Goal: Transaction & Acquisition: Purchase product/service

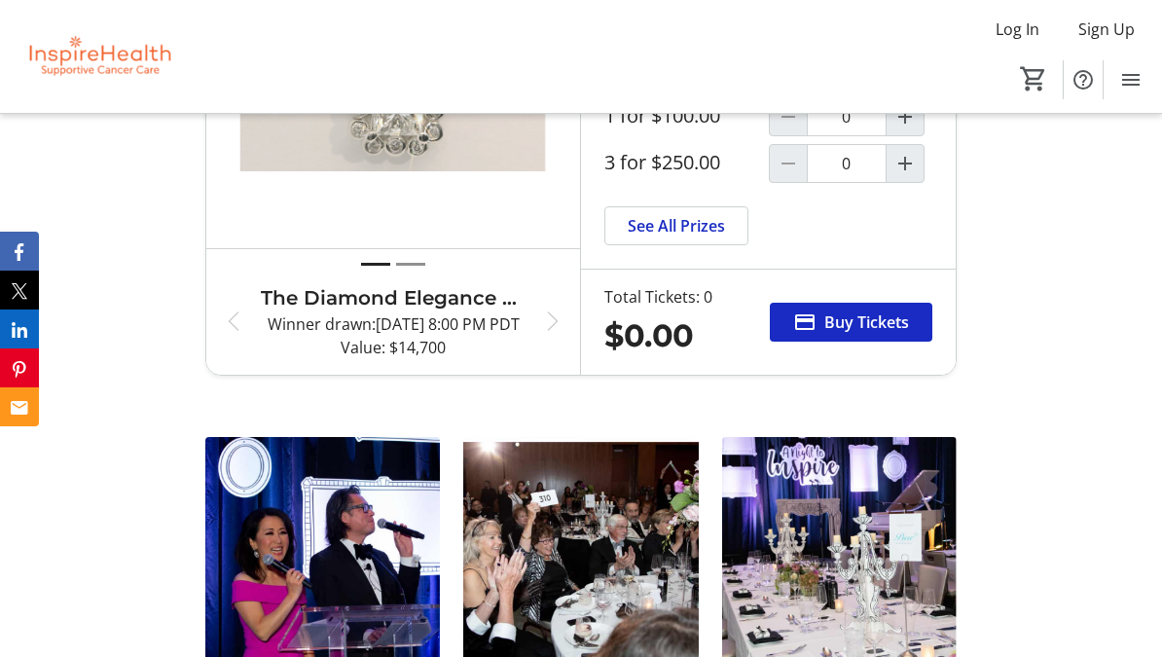
scroll to position [3469, 0]
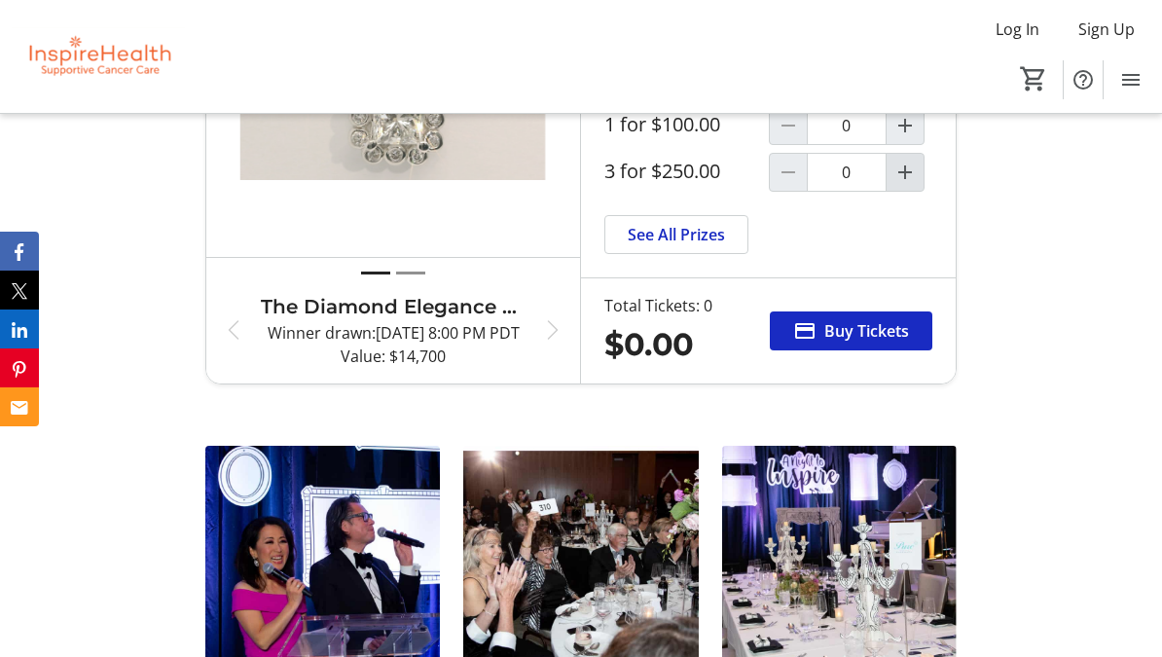
click at [913, 184] on mat-icon "Increment by one" at bounding box center [904, 172] width 23 height 23
click at [914, 184] on mat-icon "Increment by one" at bounding box center [904, 172] width 23 height 23
click at [797, 184] on mat-icon "Decrement by one" at bounding box center [787, 172] width 23 height 23
type input "1"
click at [885, 342] on span "Buy Tickets" at bounding box center [866, 330] width 85 height 23
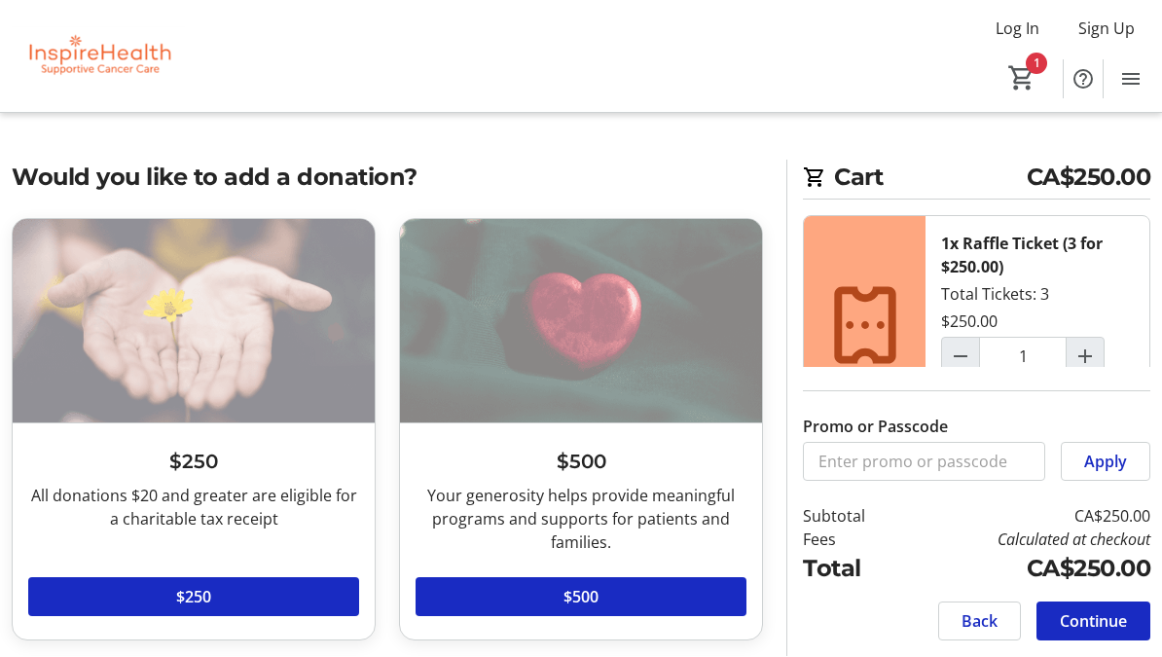
scroll to position [1, 0]
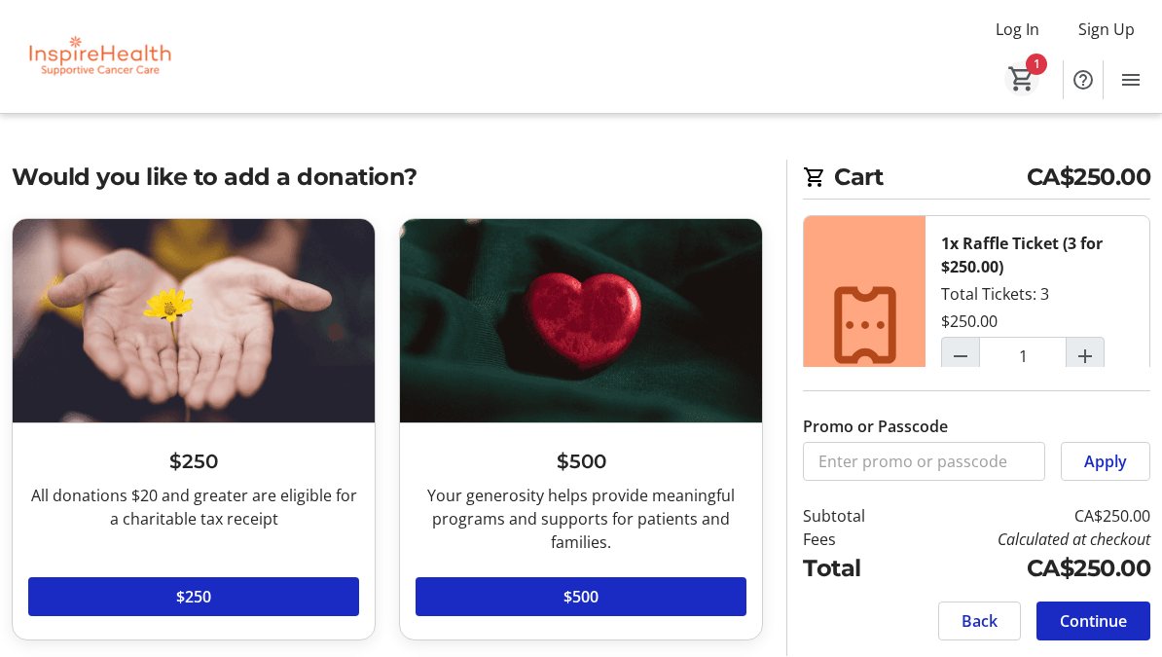
click at [1027, 70] on mat-icon "1" at bounding box center [1021, 78] width 29 height 29
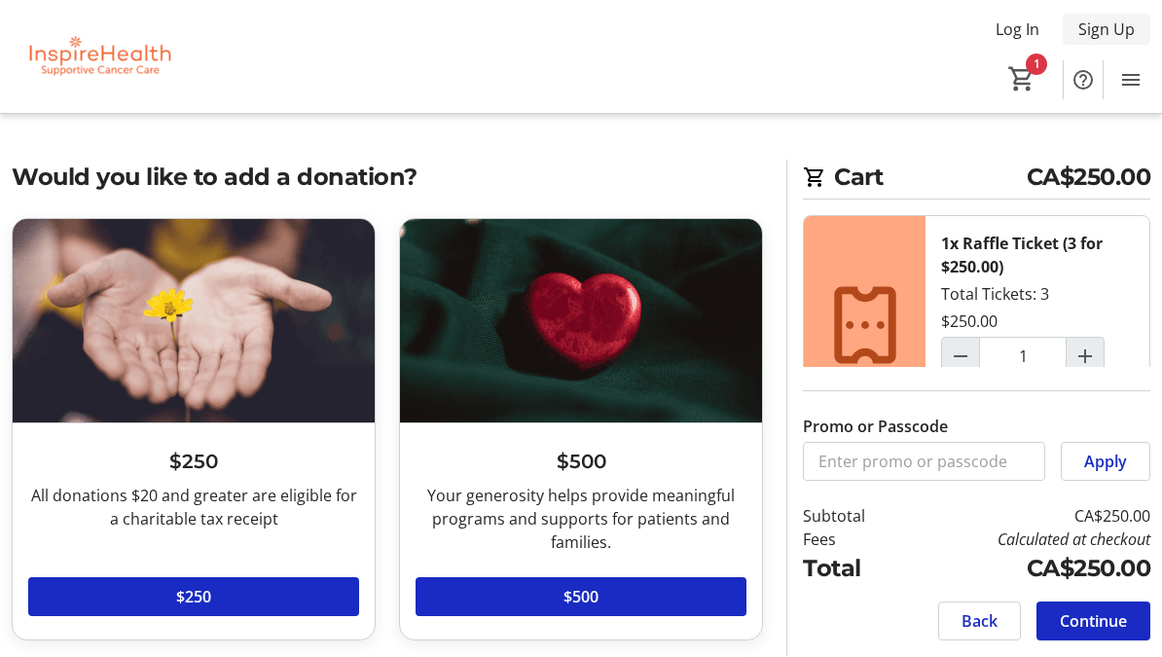
click at [1127, 30] on span "Sign Up" at bounding box center [1106, 29] width 56 height 23
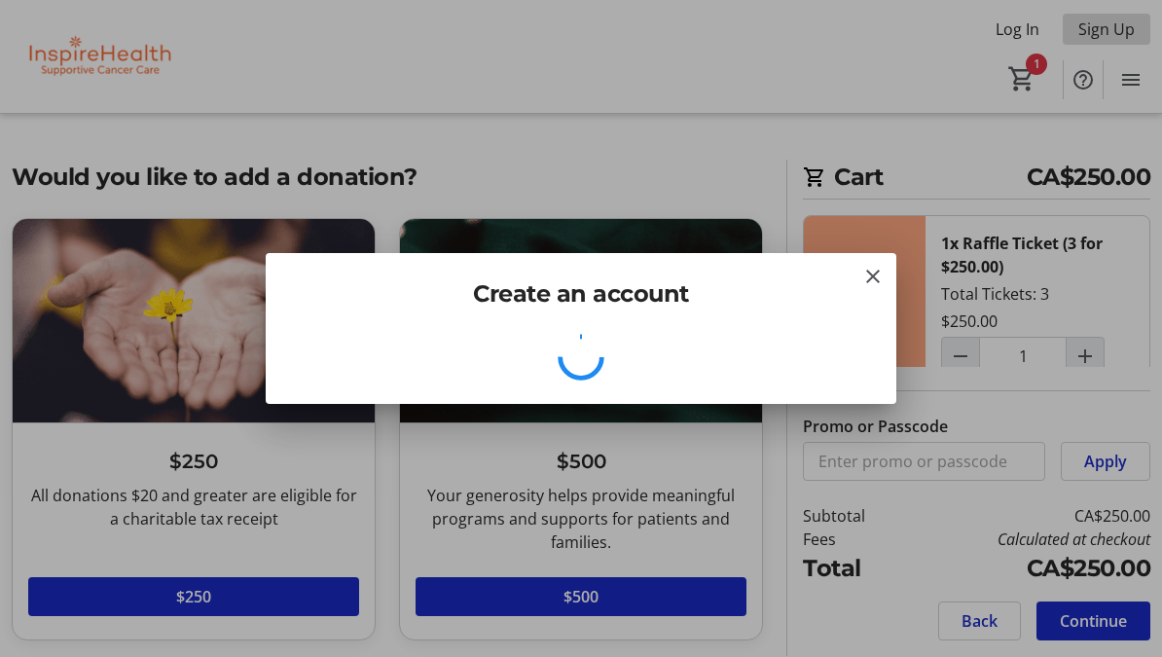
scroll to position [0, 0]
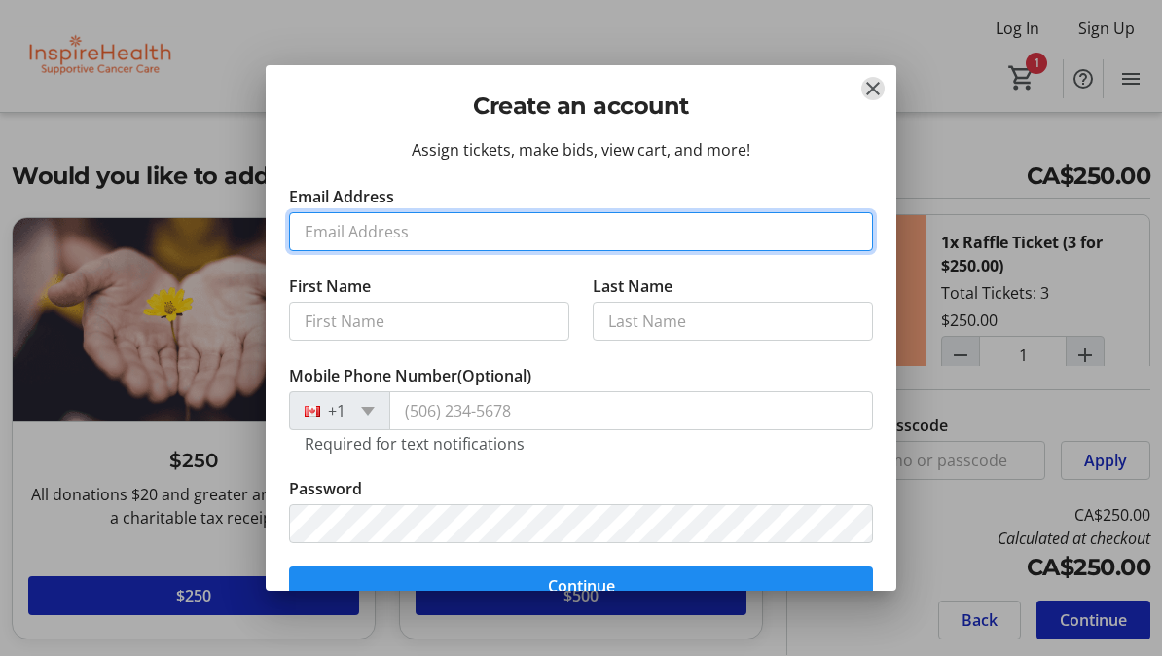
click at [377, 234] on input "Email Address" at bounding box center [581, 232] width 584 height 39
type input "k"
type input "[PERSON_NAME][EMAIL_ADDRESS][DOMAIN_NAME]"
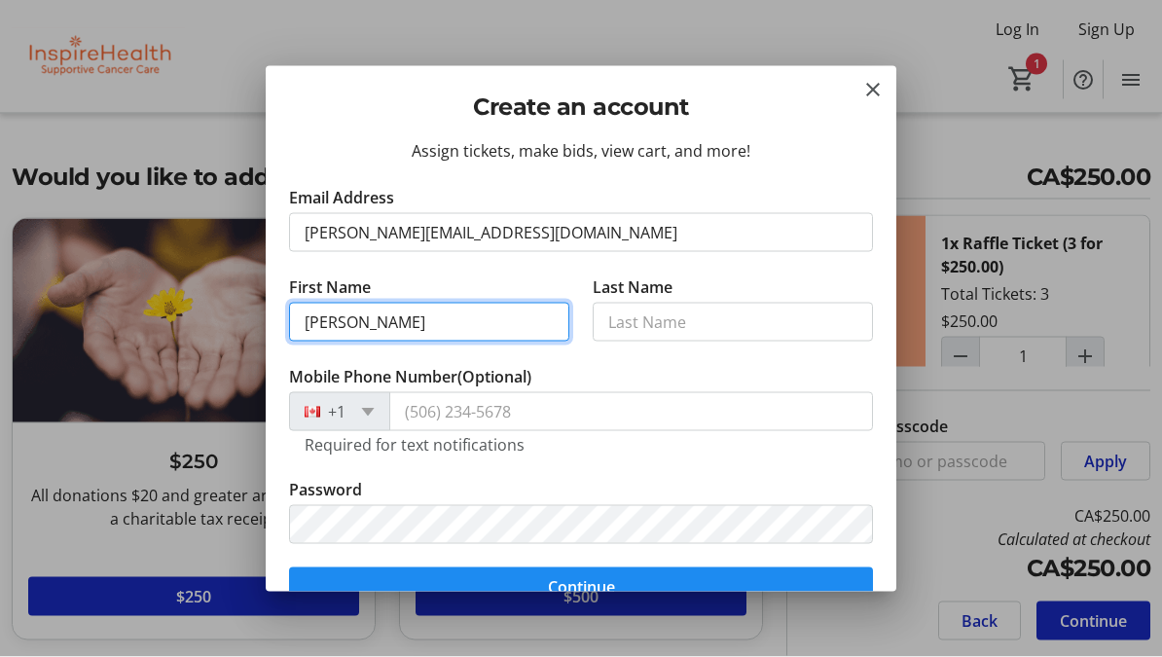
type input "[PERSON_NAME]"
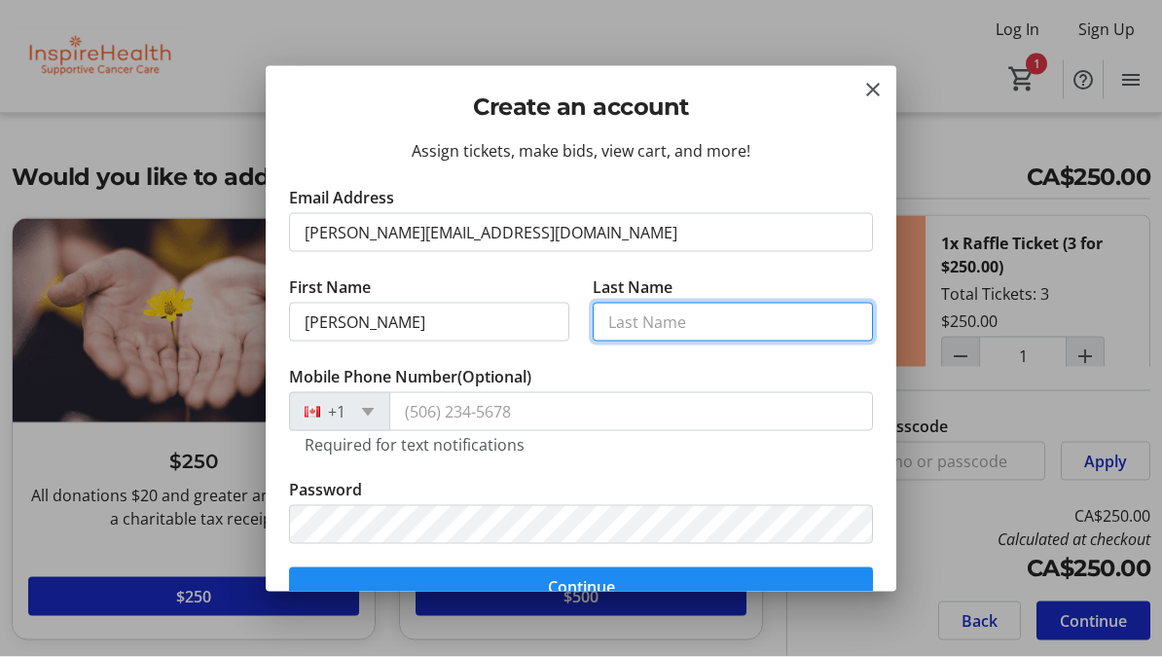
click at [679, 330] on input "Last Name" at bounding box center [733, 322] width 280 height 39
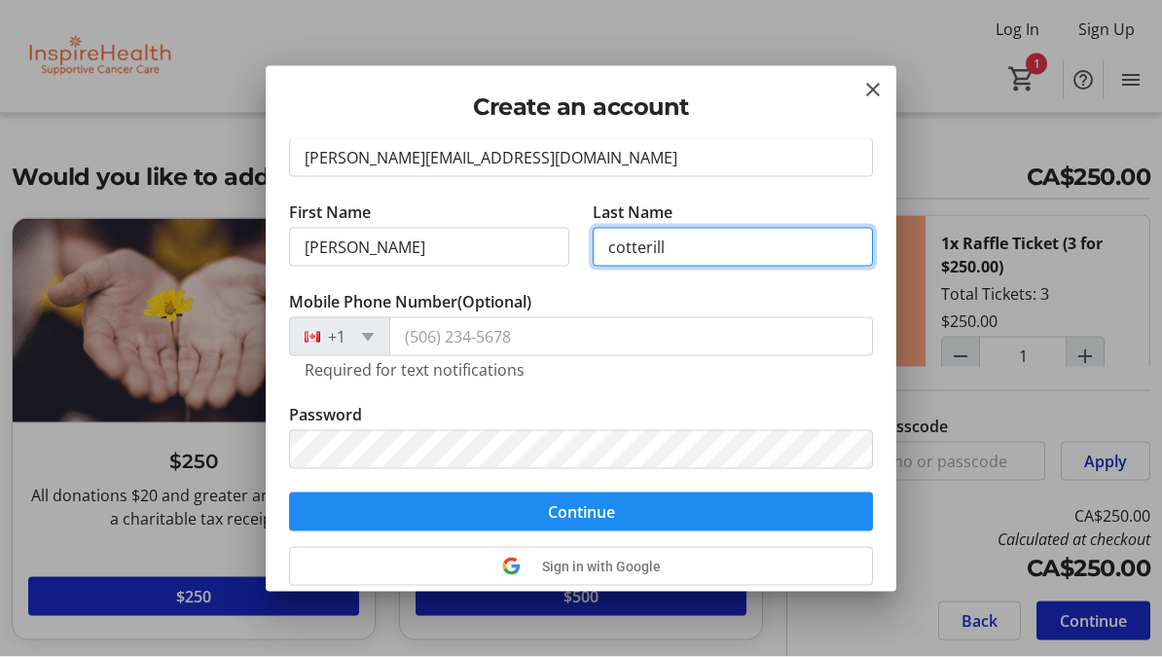
scroll to position [90, 0]
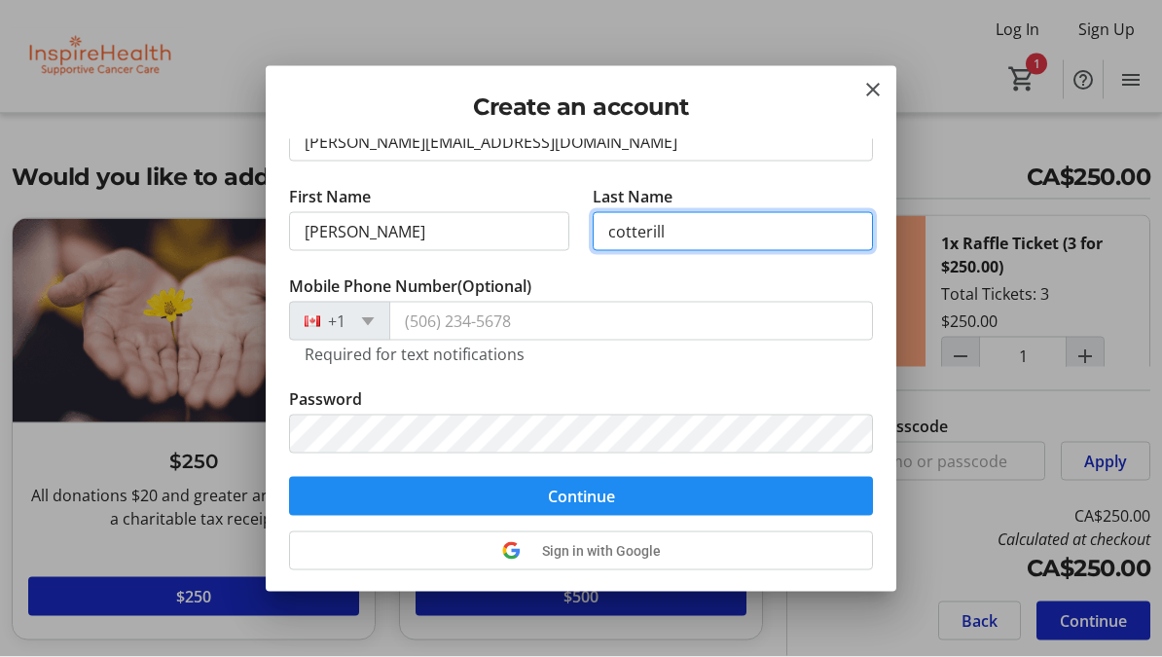
type input "cotterill"
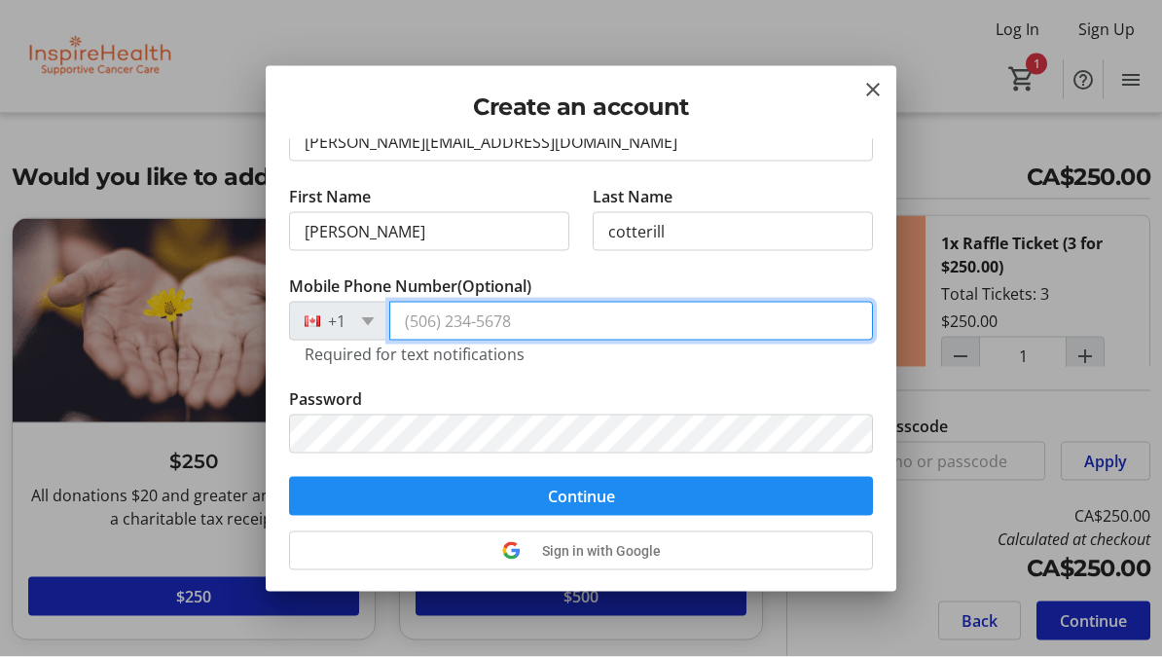
click at [466, 324] on input "Mobile Phone Number (Optional)" at bounding box center [631, 321] width 484 height 39
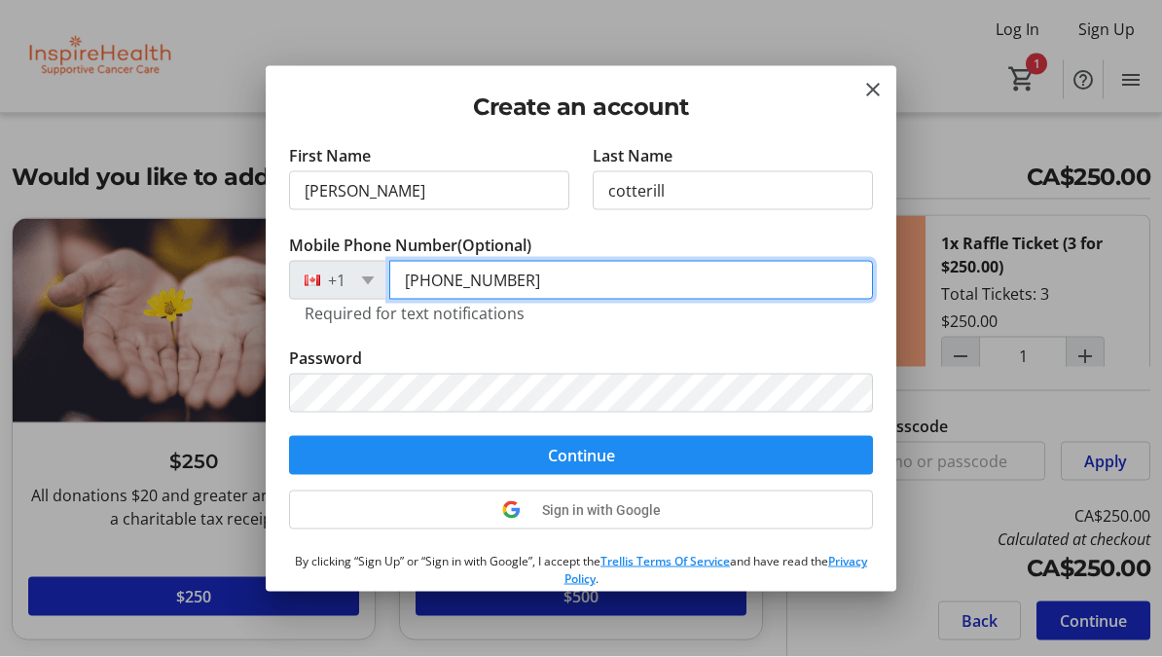
scroll to position [168, 0]
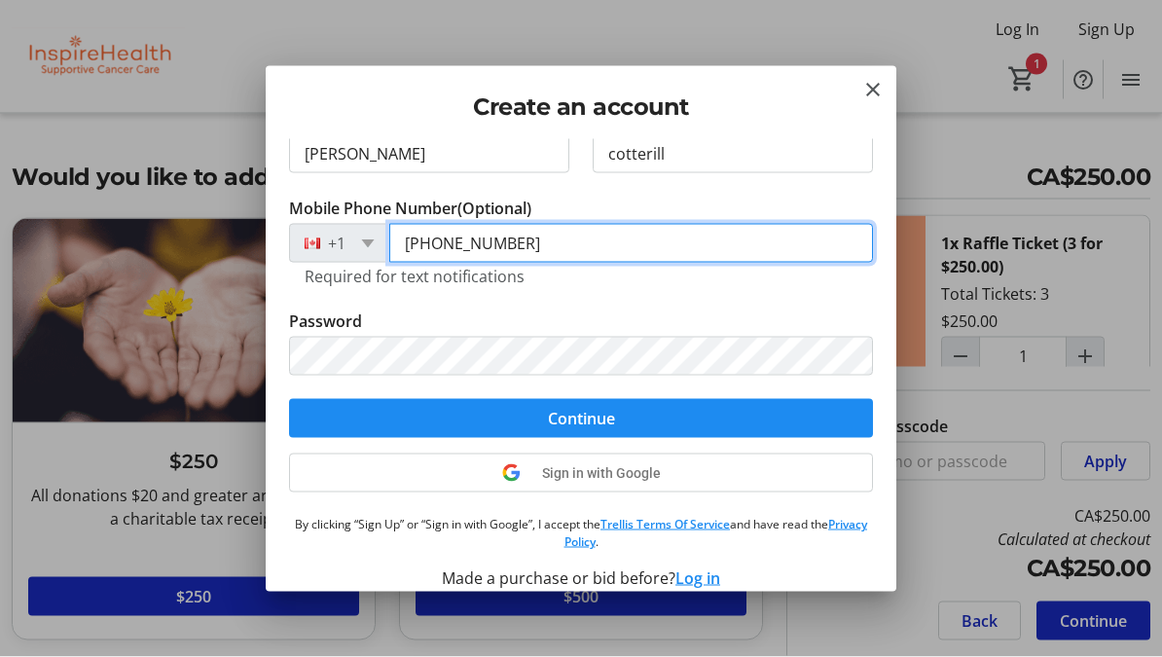
type input "[PHONE_NUMBER]"
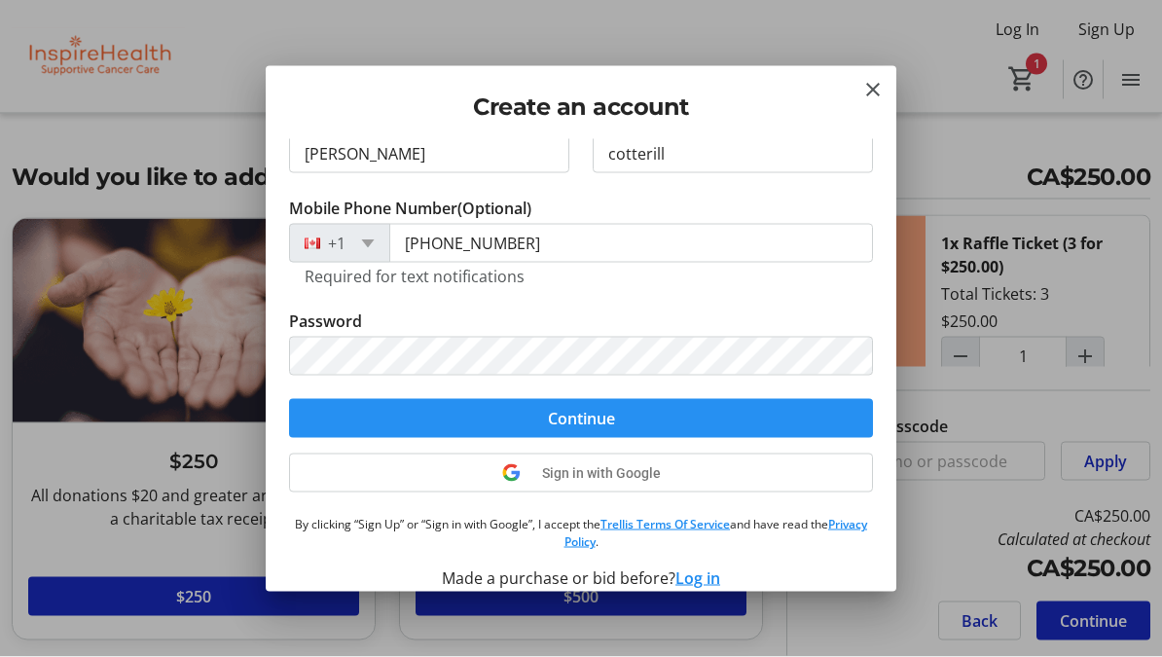
click at [615, 418] on span "Continue" at bounding box center [581, 418] width 67 height 23
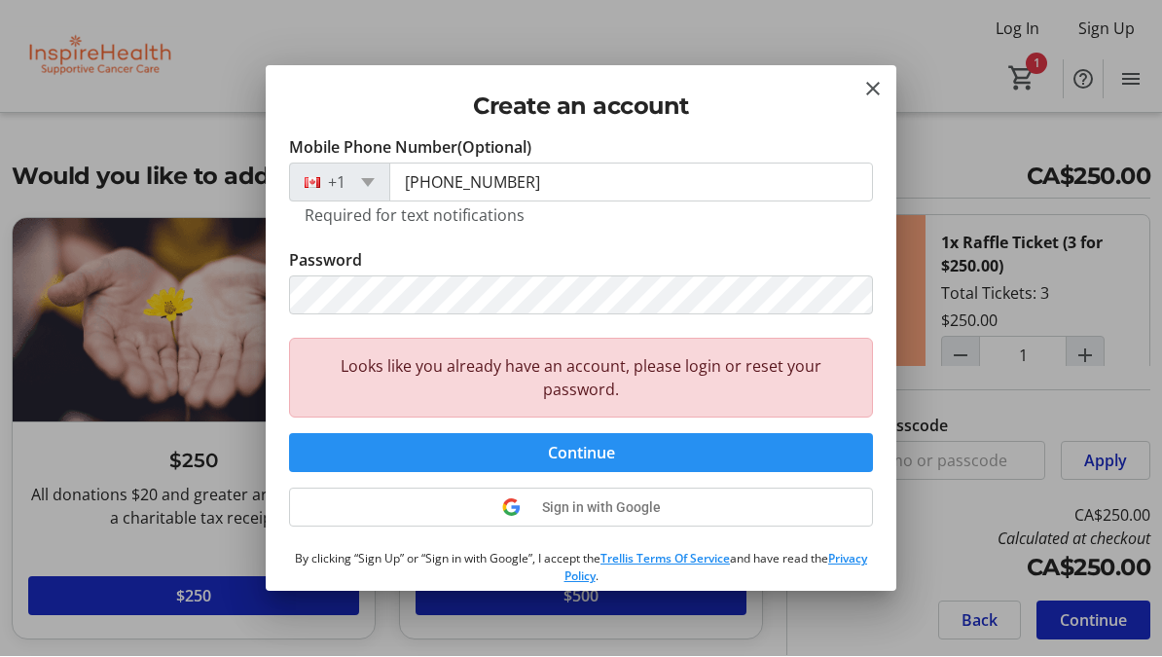
scroll to position [141, 0]
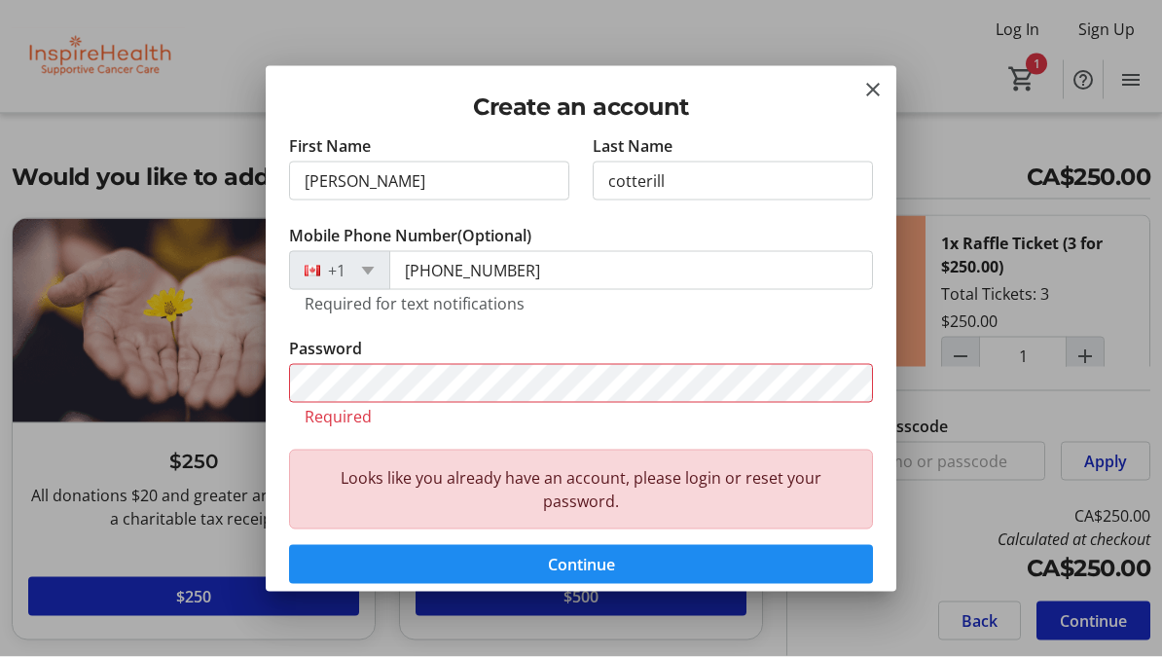
click at [760, 468] on div "Looks like you already have an account, please login or reset your password." at bounding box center [581, 490] width 584 height 80
click at [743, 494] on div "Looks like you already have an account, please login or reset your password." at bounding box center [581, 490] width 584 height 80
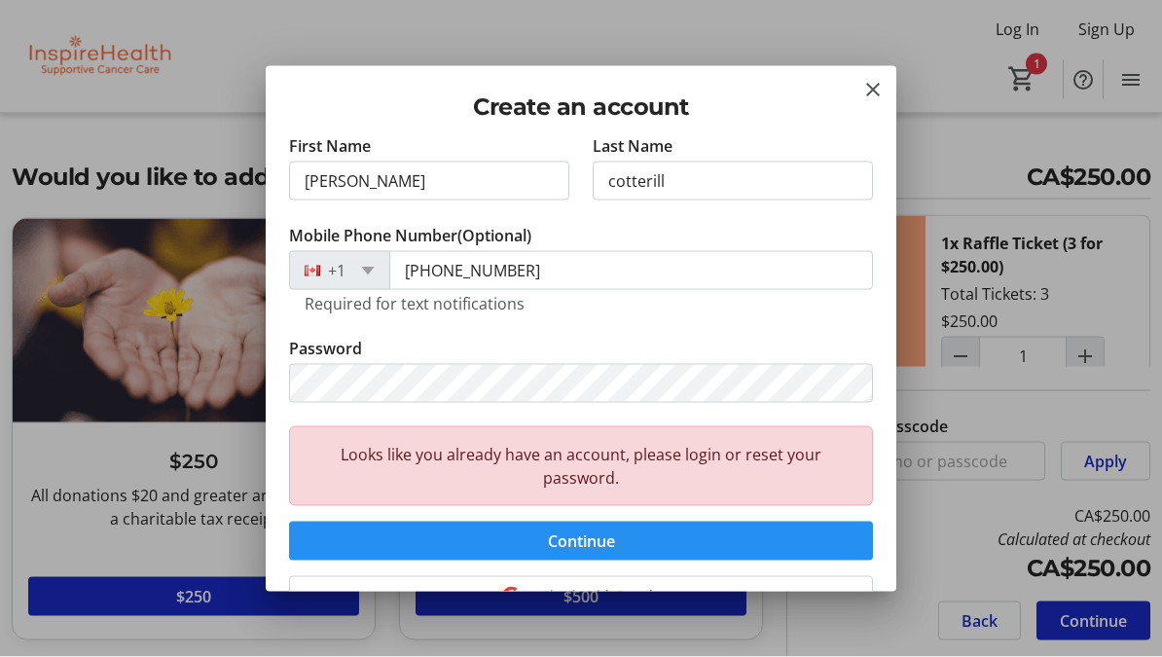
click at [634, 539] on span "submit" at bounding box center [581, 541] width 584 height 47
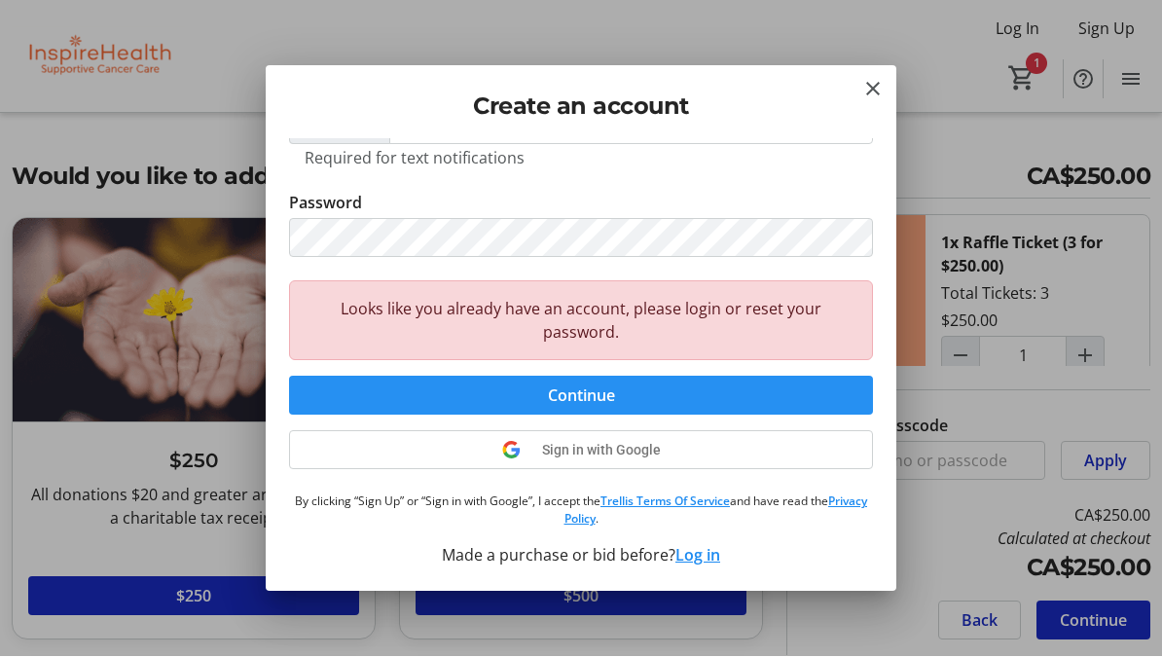
scroll to position [285, 0]
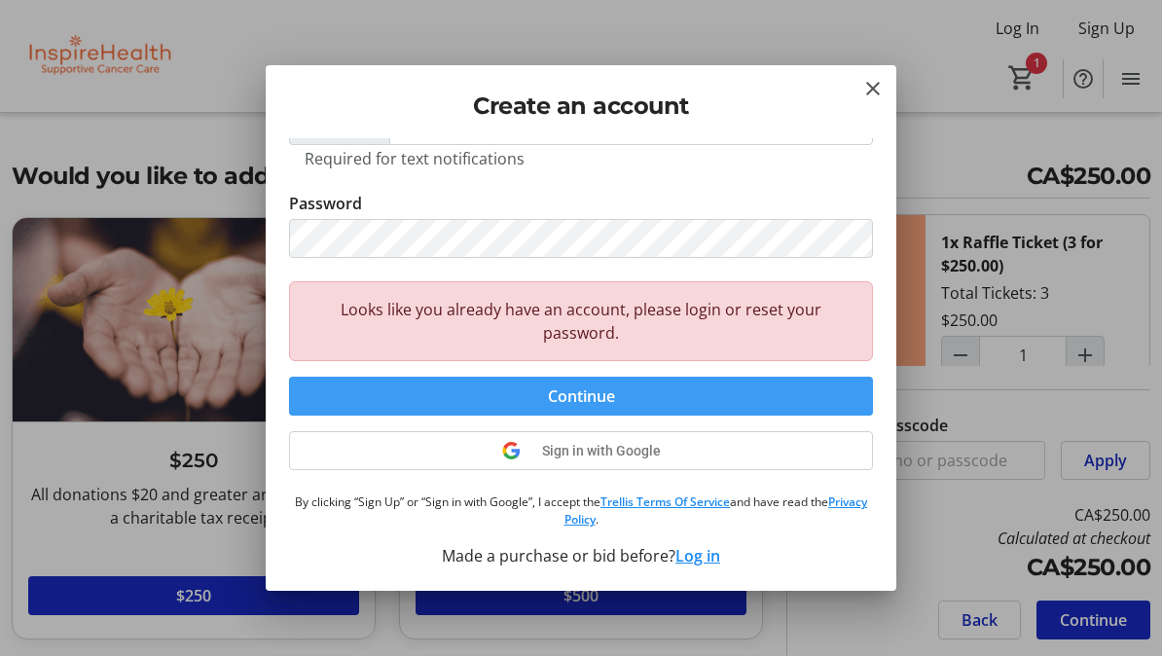
click at [657, 401] on span "submit" at bounding box center [581, 397] width 584 height 47
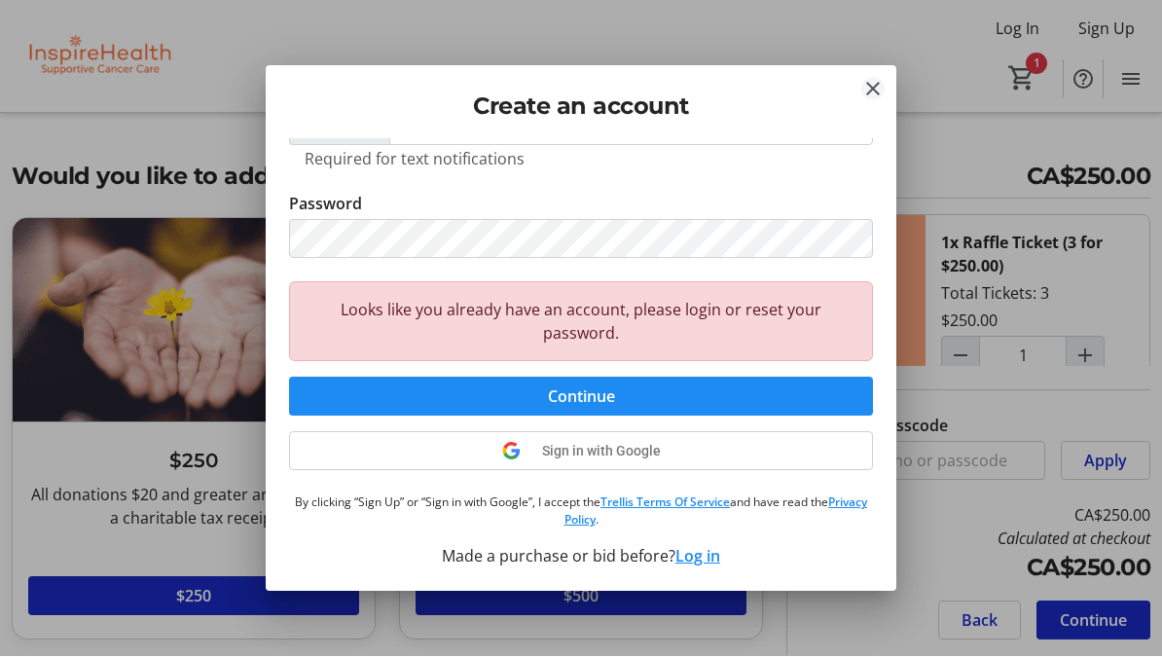
click at [881, 101] on button "Close" at bounding box center [872, 89] width 23 height 23
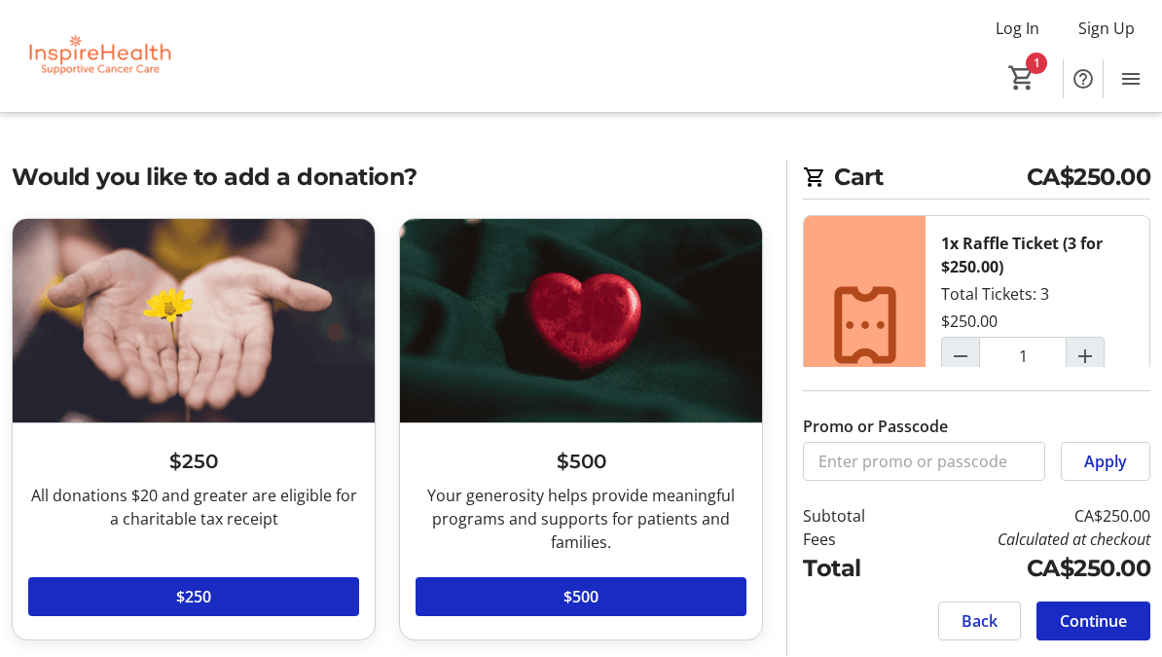
scroll to position [1, 0]
click at [1008, 33] on span "Log In" at bounding box center [1017, 29] width 44 height 23
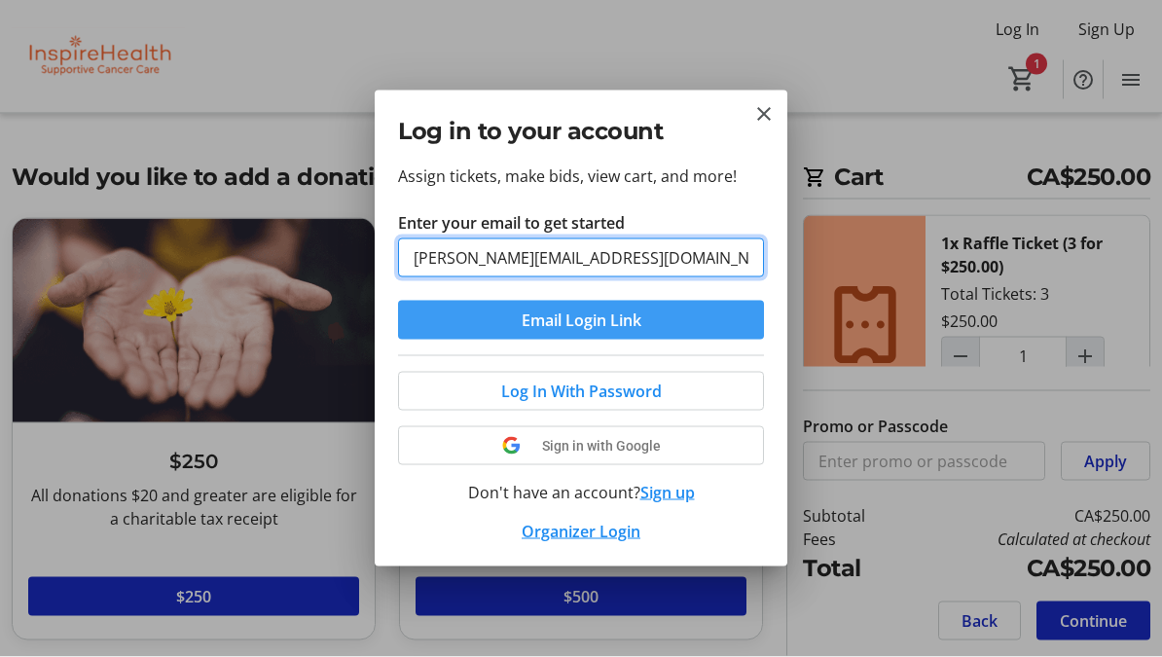
type input "[PERSON_NAME][EMAIL_ADDRESS][DOMAIN_NAME]"
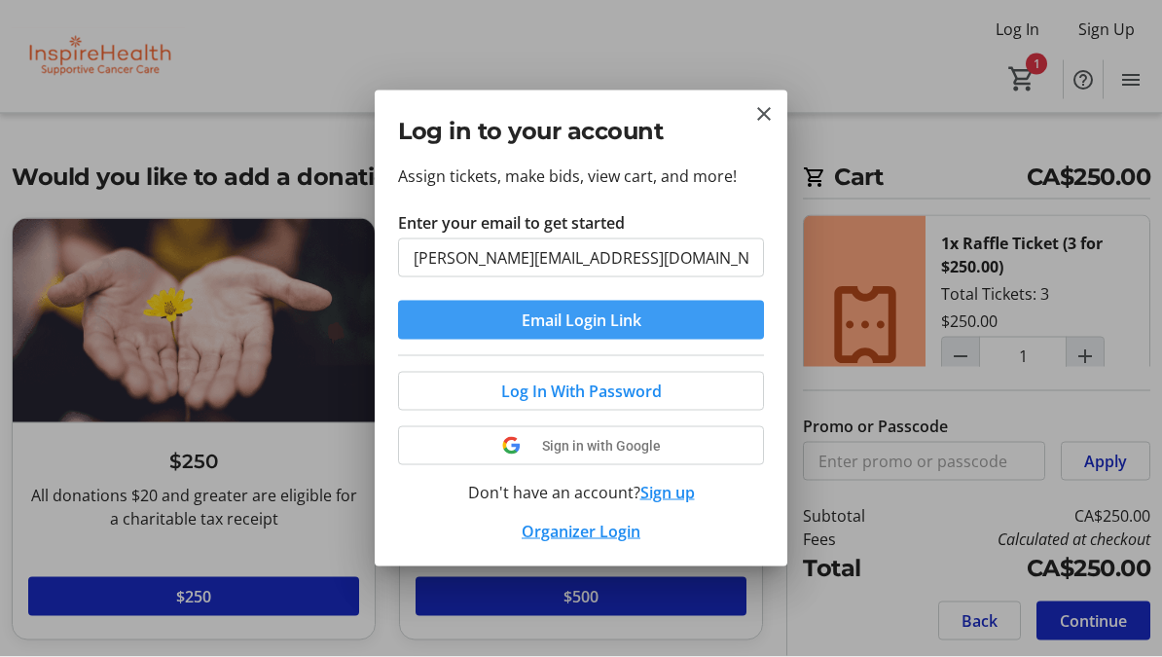
click at [622, 318] on span "Email Login Link" at bounding box center [582, 319] width 120 height 23
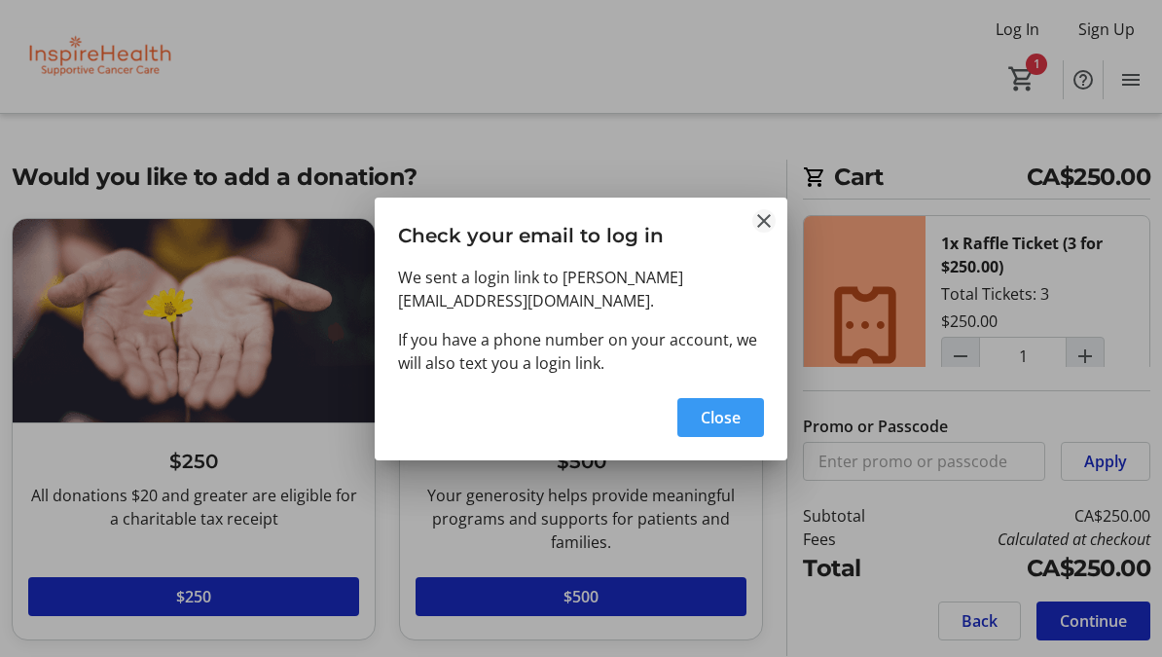
click at [773, 222] on mat-icon "Close" at bounding box center [763, 220] width 23 height 23
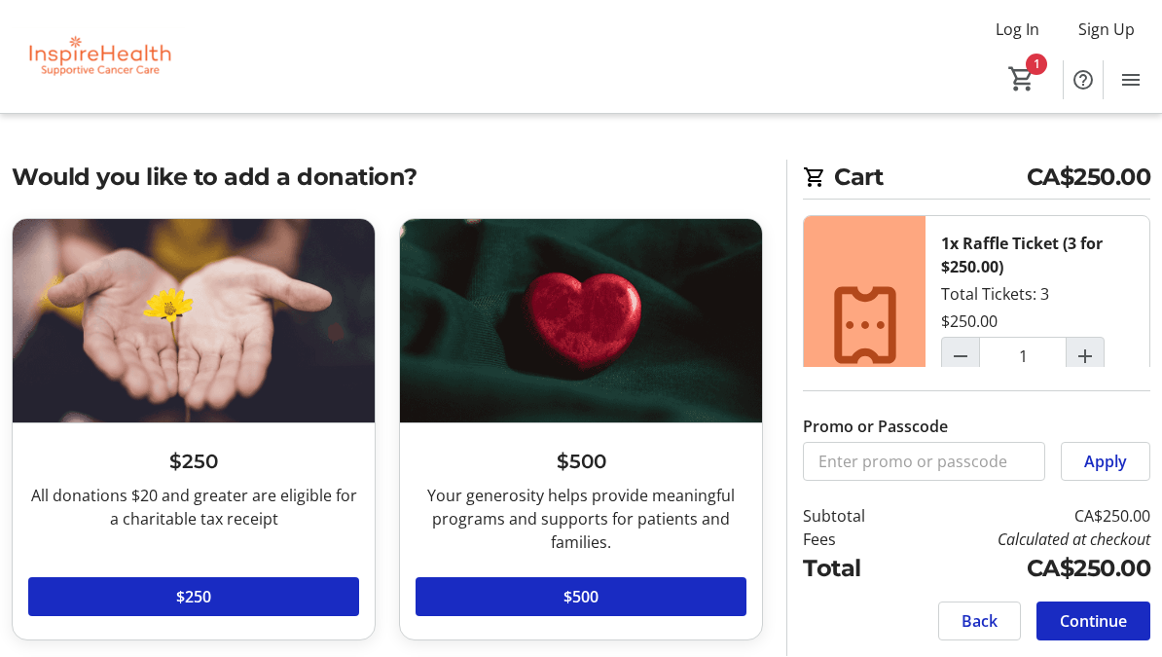
scroll to position [1, 0]
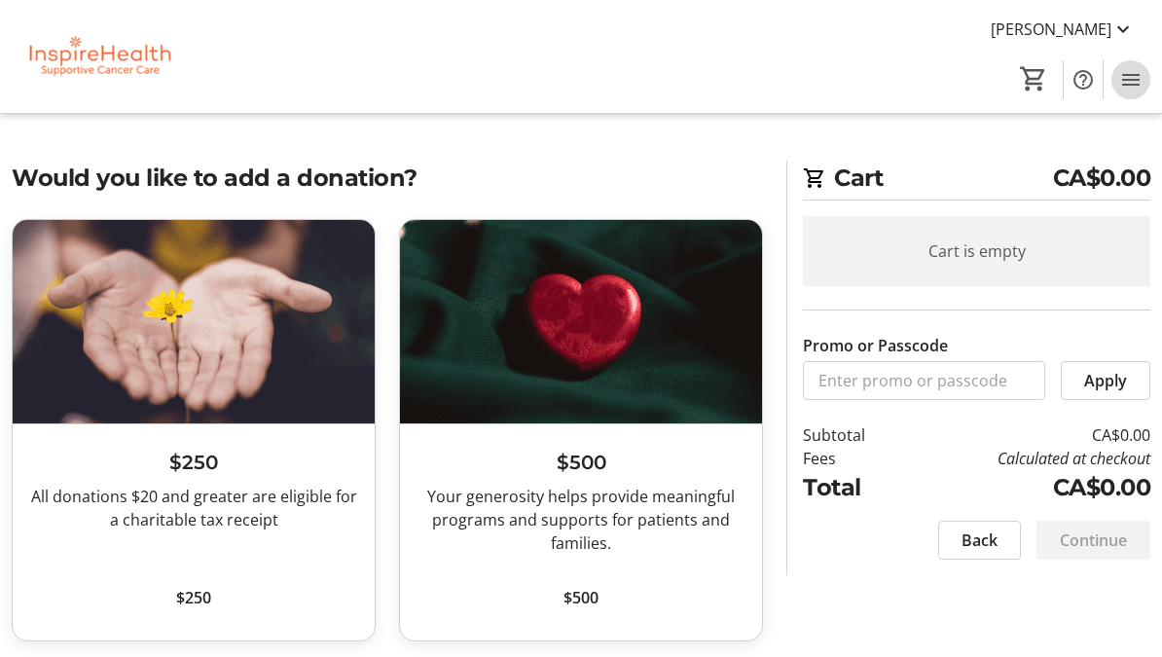
click at [1136, 85] on mat-icon "Menu" at bounding box center [1130, 79] width 23 height 23
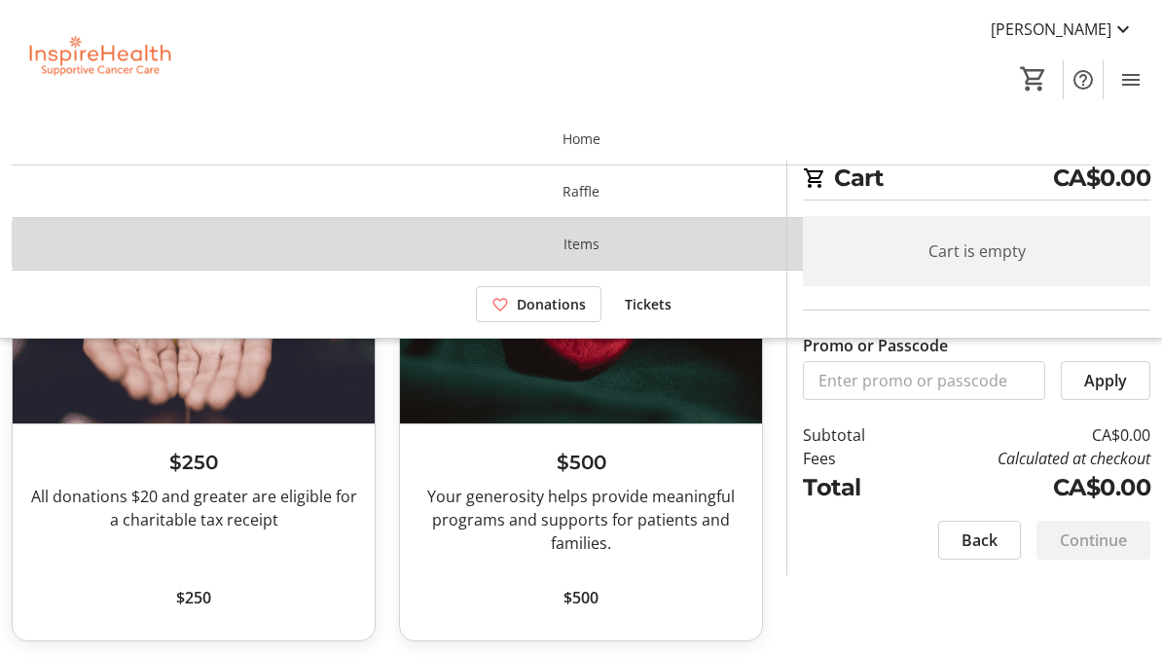
click at [592, 234] on span "Items" at bounding box center [581, 244] width 36 height 20
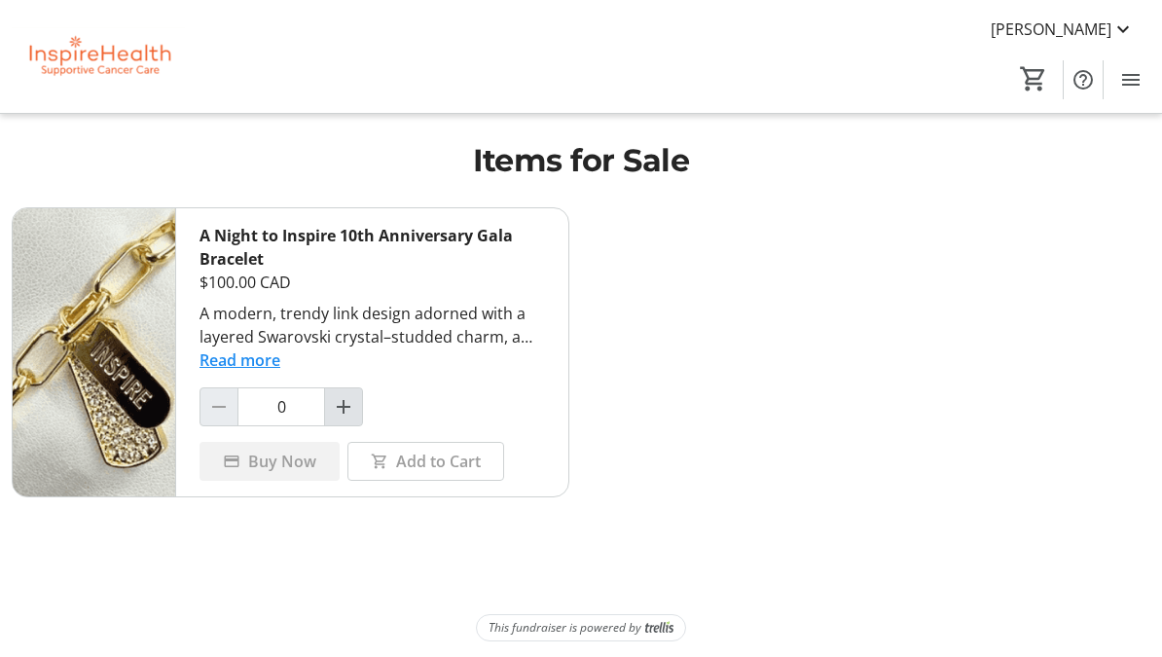
click at [353, 404] on mat-icon "Increment by one" at bounding box center [343, 406] width 23 height 23
click at [341, 412] on mat-icon "Increment by one" at bounding box center [343, 406] width 23 height 23
click at [359, 388] on span "Increment by one" at bounding box center [343, 406] width 37 height 37
type input "3"
click at [452, 467] on span "Add to Cart" at bounding box center [438, 461] width 85 height 23
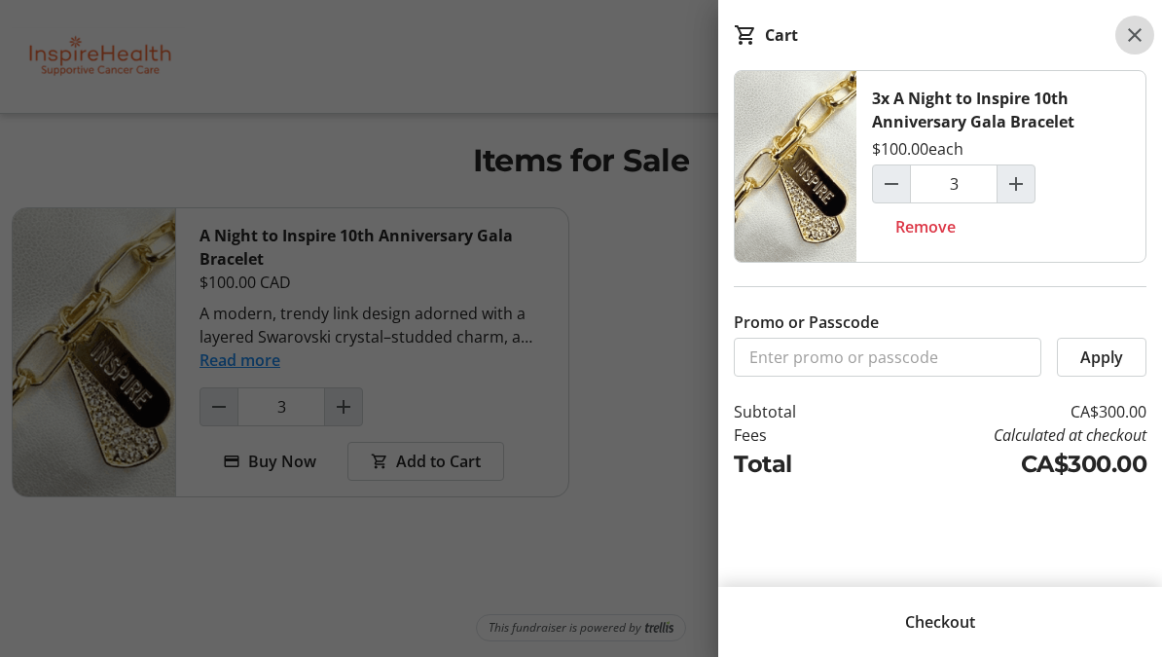
click at [1133, 38] on mat-icon at bounding box center [1134, 34] width 23 height 23
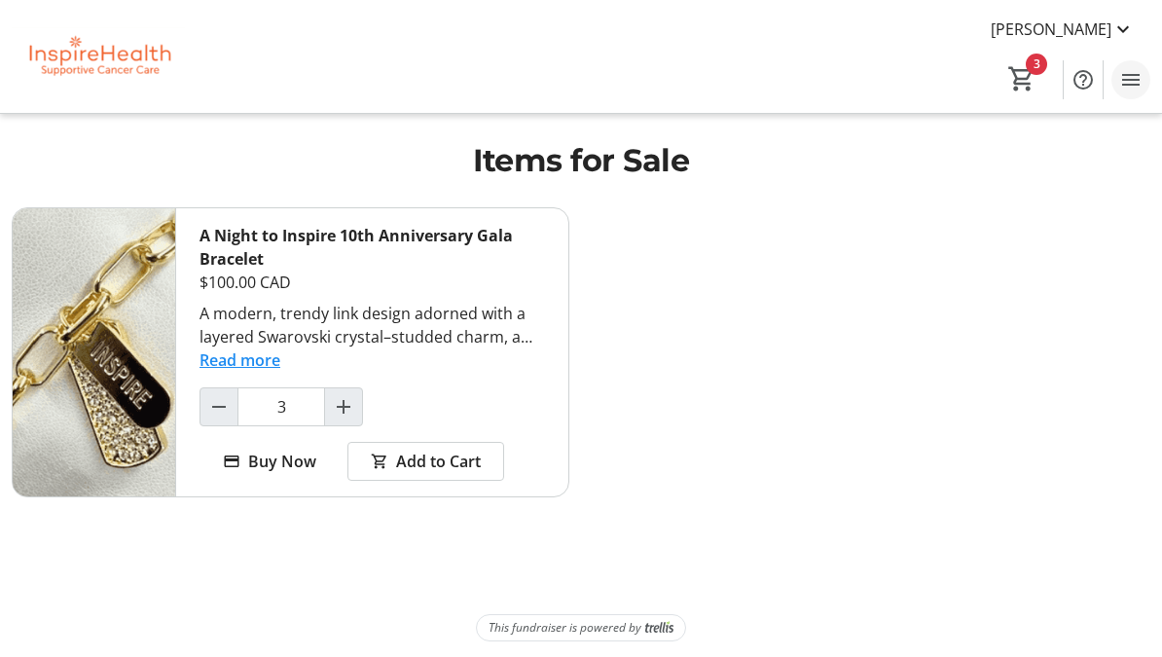
click at [1149, 76] on span "Menu" at bounding box center [1130, 79] width 39 height 39
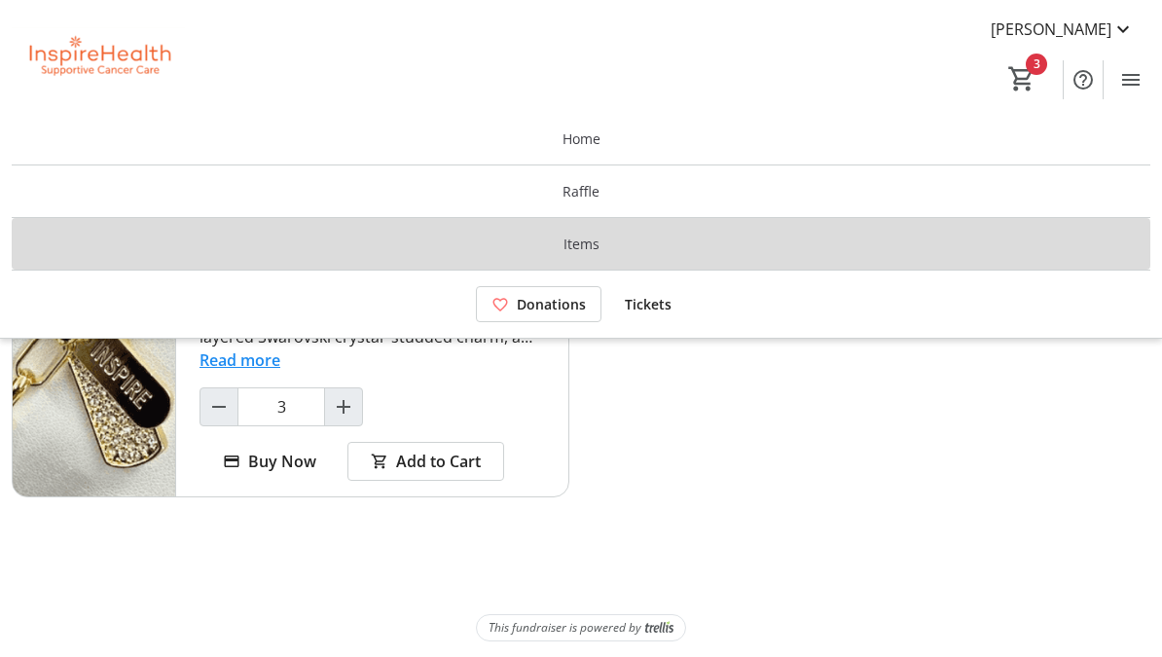
click at [658, 240] on span at bounding box center [581, 244] width 1138 height 47
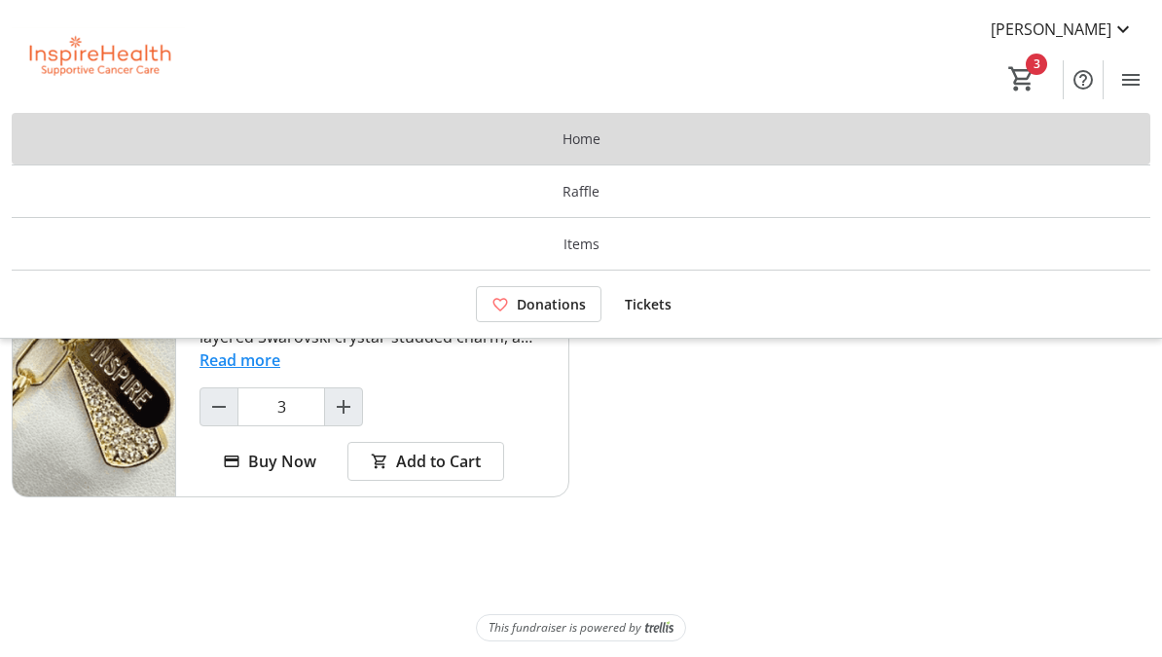
click at [596, 140] on span "Home" at bounding box center [581, 138] width 38 height 20
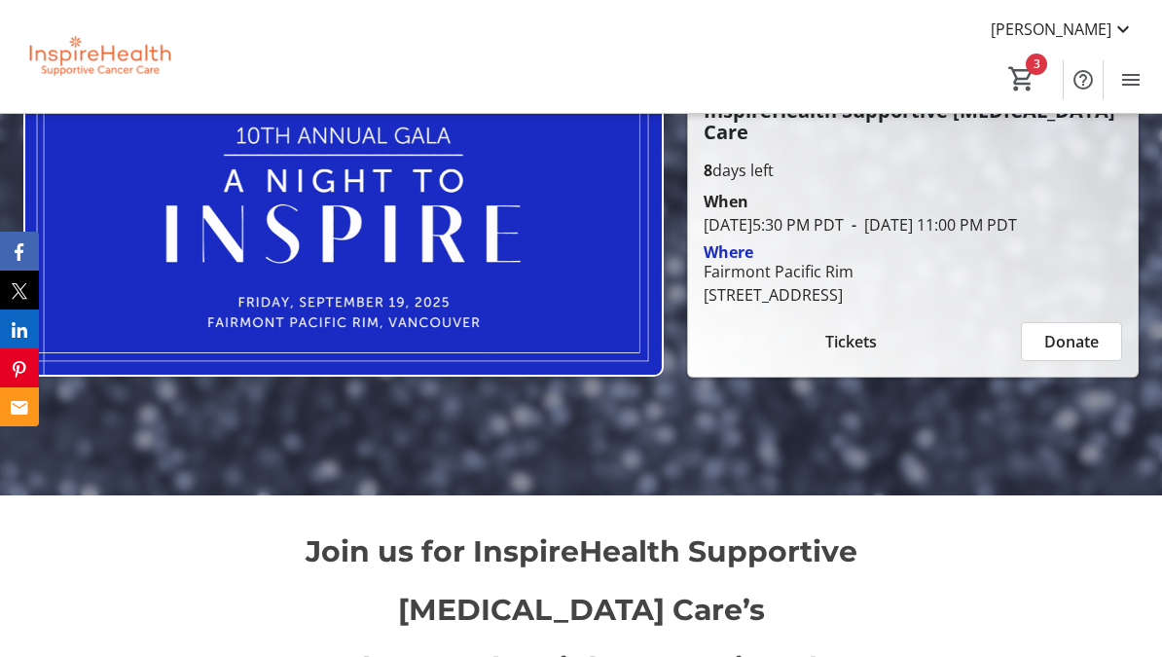
scroll to position [260, 0]
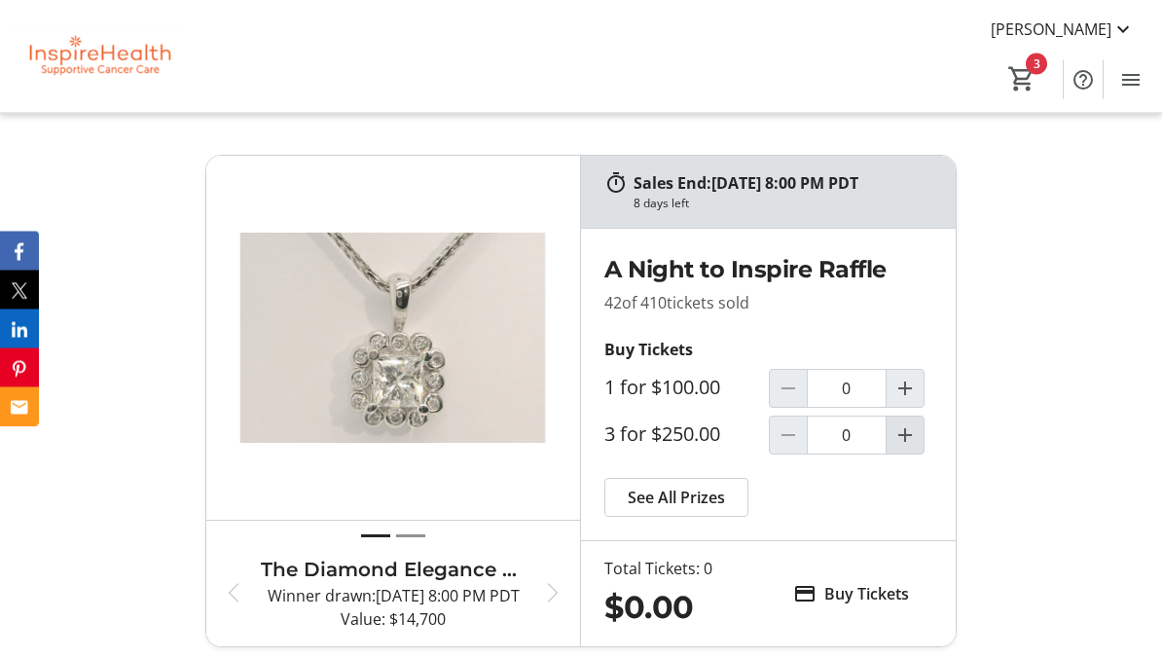
click at [917, 454] on span "Increment by one" at bounding box center [904, 435] width 37 height 37
type input "1"
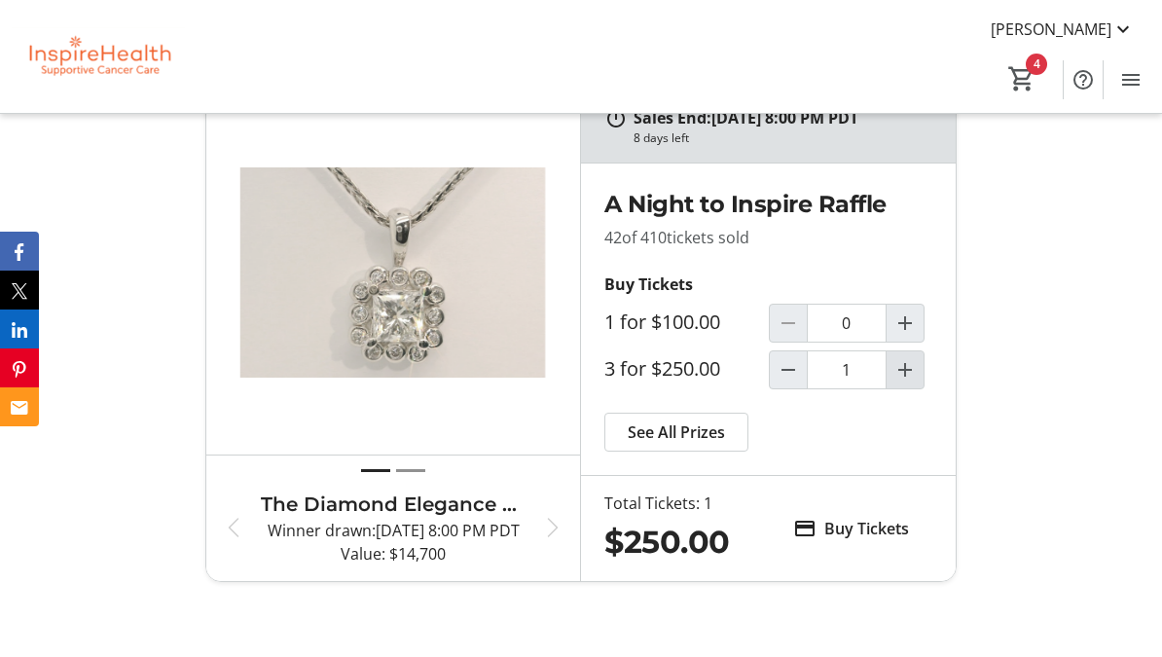
scroll to position [3268, 0]
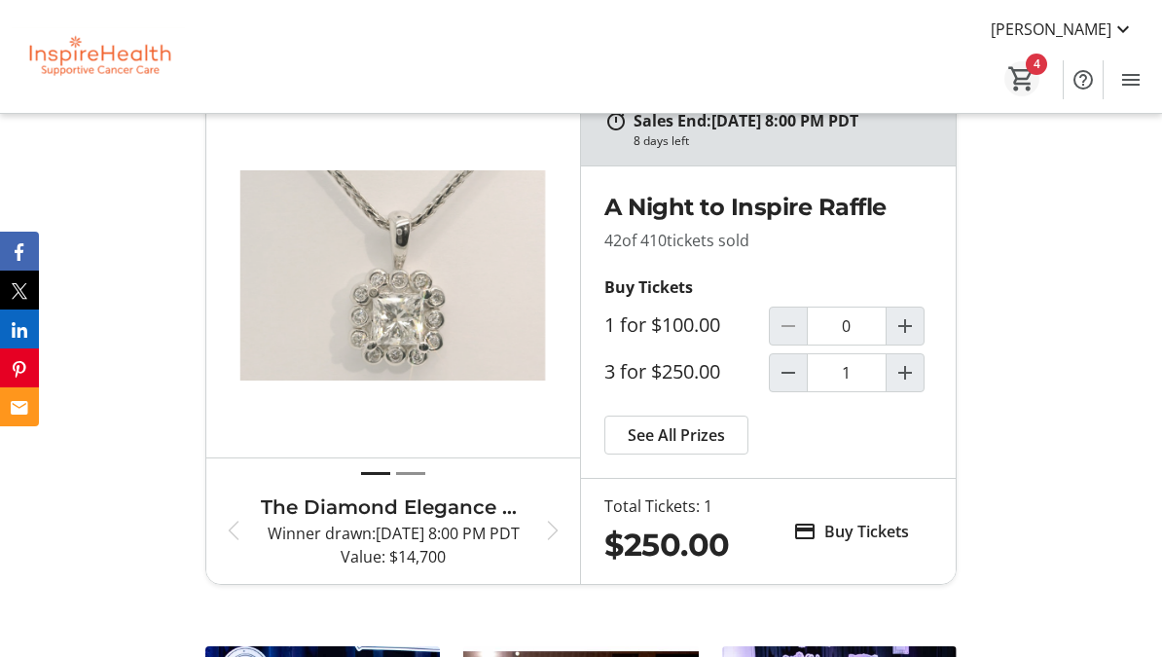
click at [1028, 76] on mat-icon "4" at bounding box center [1021, 78] width 29 height 29
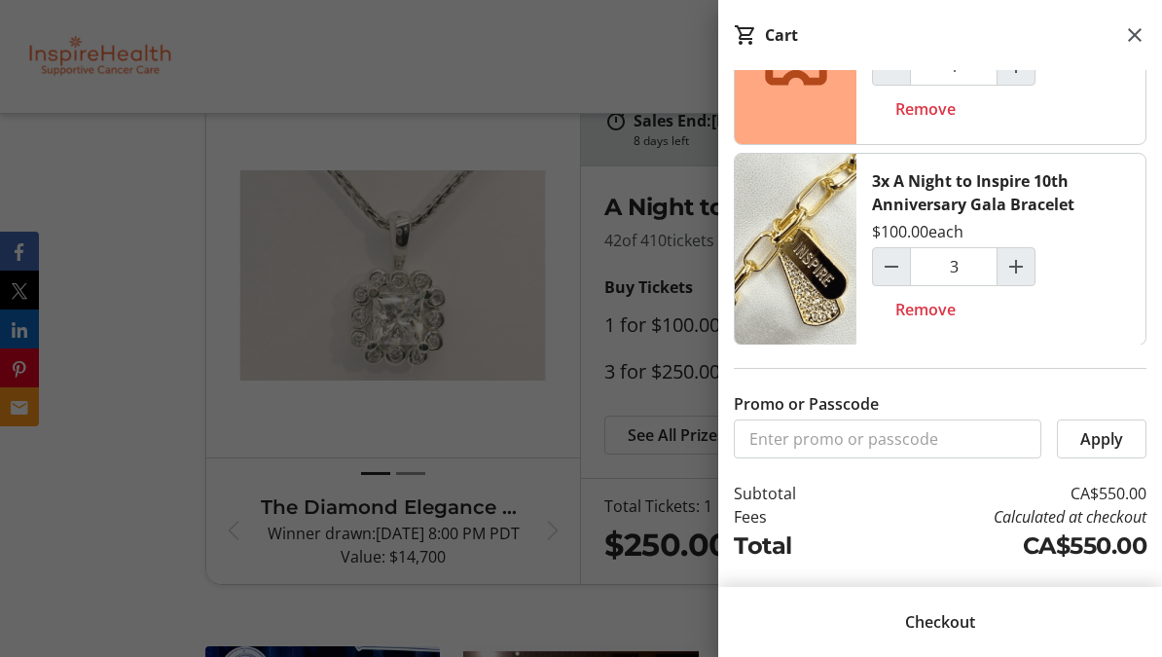
scroll to position [122, 0]
